Goal: Task Accomplishment & Management: Manage account settings

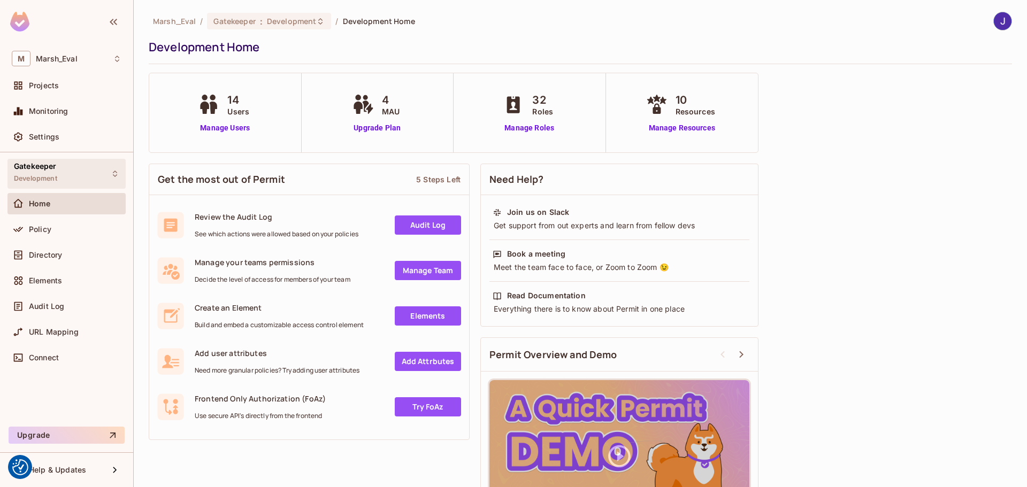
click at [116, 176] on icon at bounding box center [115, 174] width 4 height 6
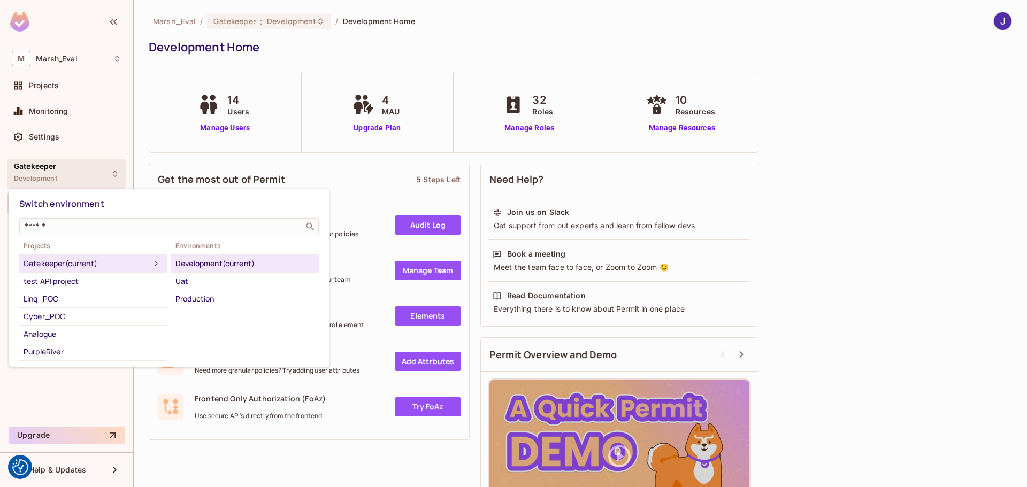
click at [232, 259] on div "Development (current)" at bounding box center [244, 263] width 139 height 13
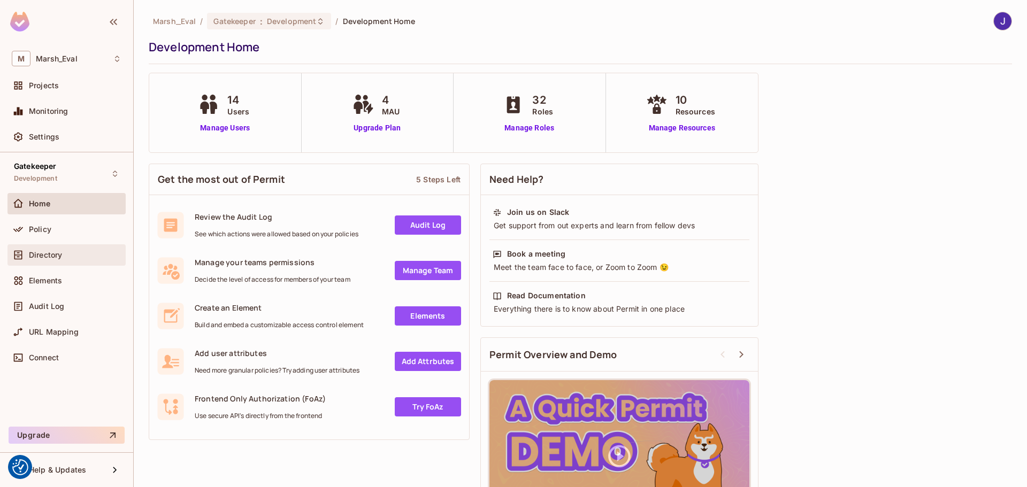
click at [32, 264] on div "Directory" at bounding box center [66, 255] width 118 height 21
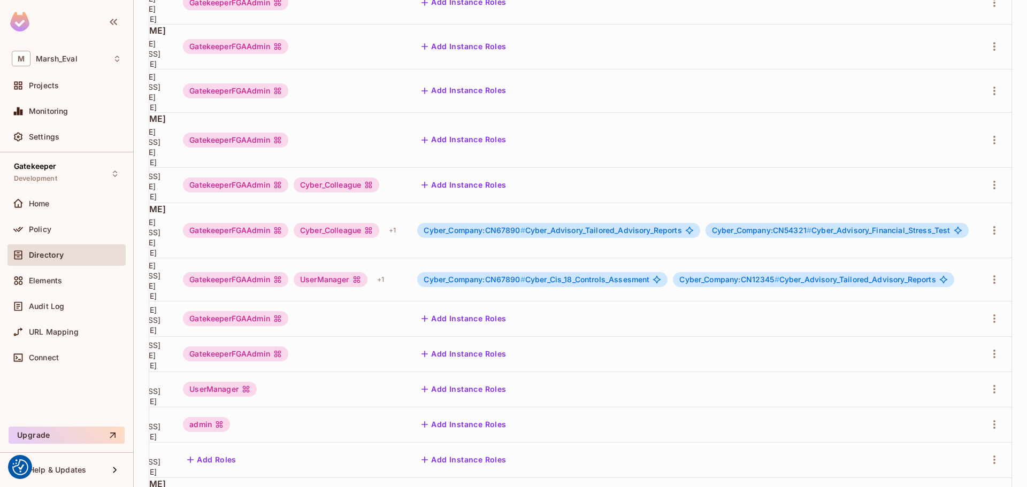
scroll to position [0, 255]
click at [936, 418] on div "Edit" at bounding box center [930, 415] width 14 height 11
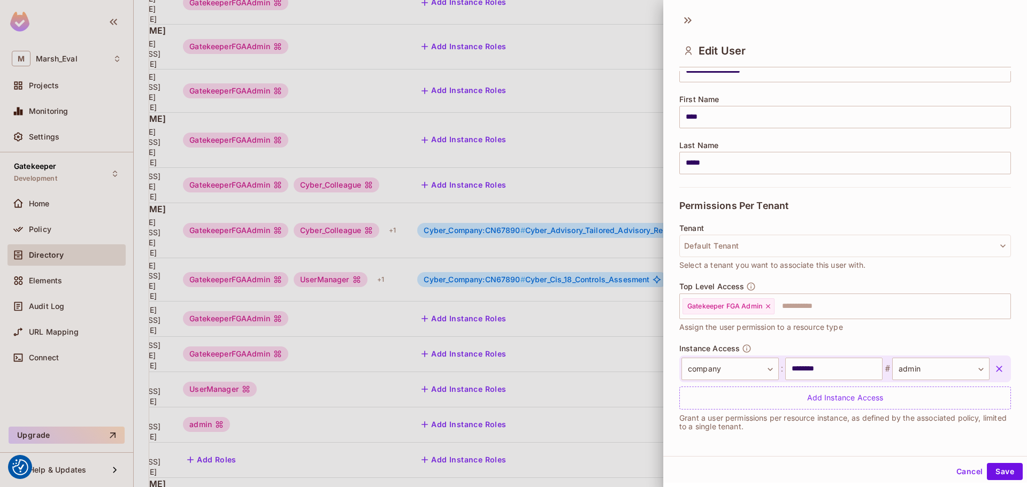
scroll to position [113, 0]
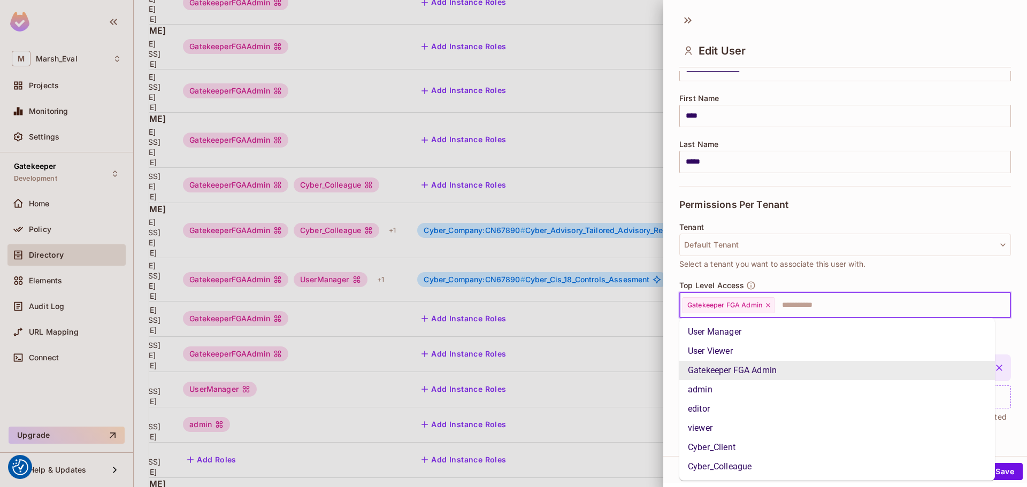
click at [815, 305] on input "text" at bounding box center [883, 305] width 215 height 21
click at [737, 333] on li "User Manager" at bounding box center [837, 332] width 316 height 19
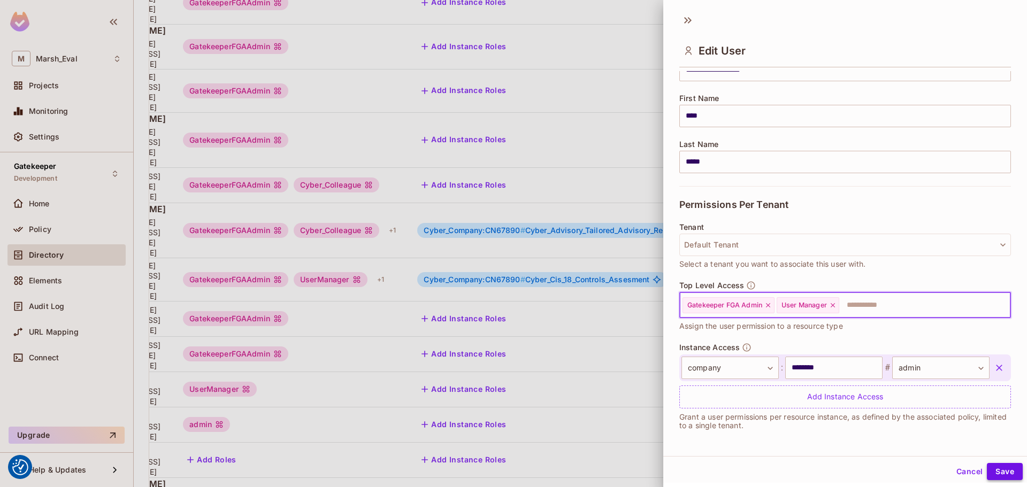
click at [994, 473] on button "Save" at bounding box center [1005, 471] width 36 height 17
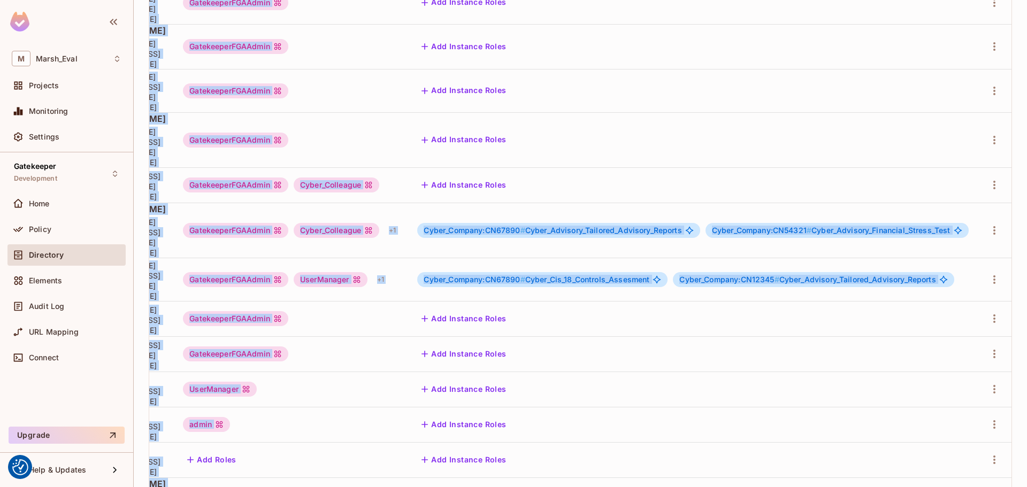
drag, startPoint x: 553, startPoint y: 419, endPoint x: 709, endPoint y: 424, distance: 156.3
click at [709, 424] on div "User Key User Details Top Level Access Instance Access [PERSON_NAME][EMAIL_ADDR…" at bounding box center [580, 211] width 862 height 623
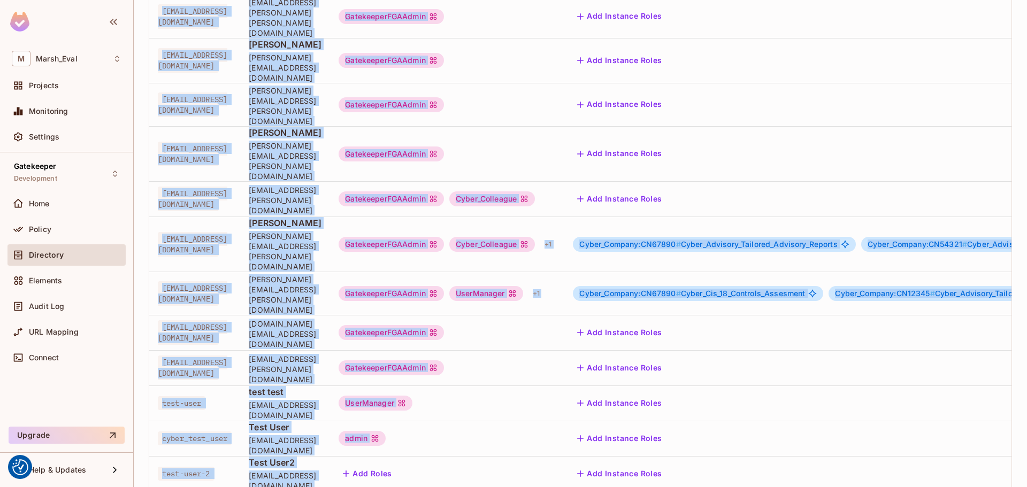
scroll to position [233, 0]
